Goal: Task Accomplishment & Management: Manage account settings

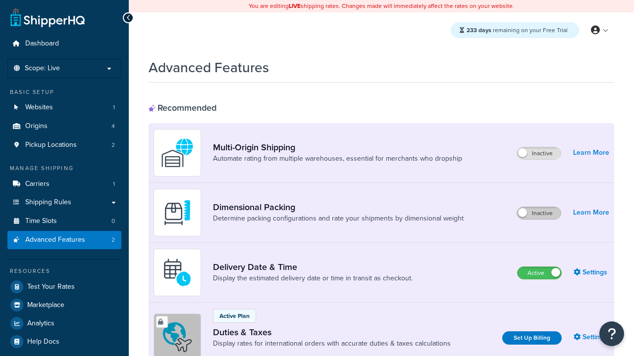
click at [539, 213] on label "Inactive" at bounding box center [539, 213] width 44 height 12
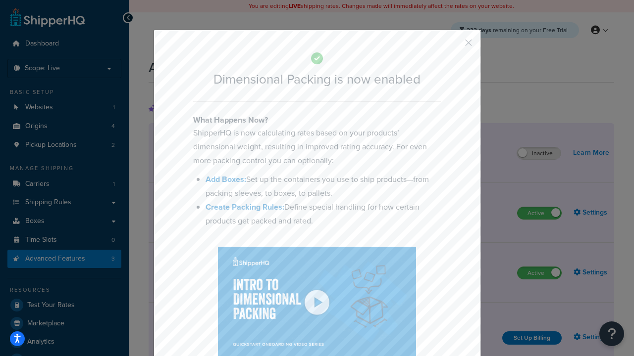
click at [453, 45] on button "button" at bounding box center [453, 46] width 2 height 2
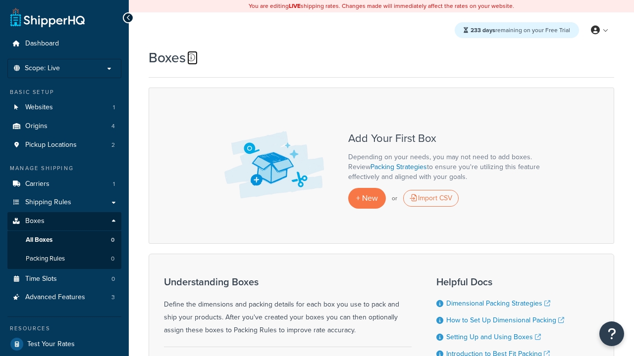
click at [191, 57] on icon at bounding box center [191, 57] width 8 height 8
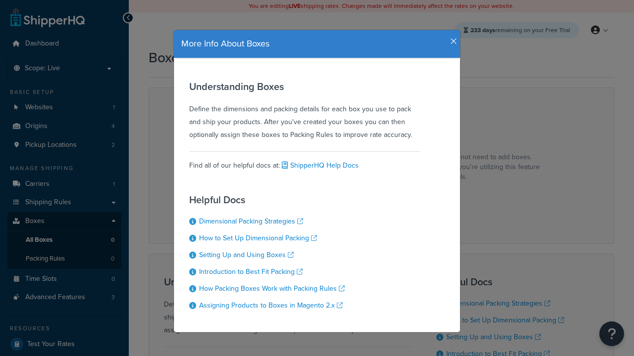
click at [451, 37] on icon "button" at bounding box center [453, 41] width 7 height 9
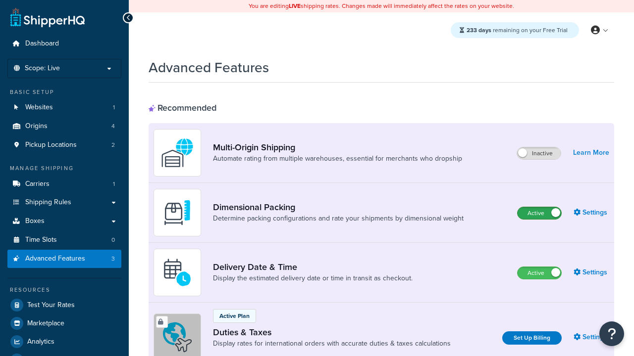
click at [539, 213] on label "Active" at bounding box center [539, 213] width 44 height 12
